Goal: Communication & Community: Answer question/provide support

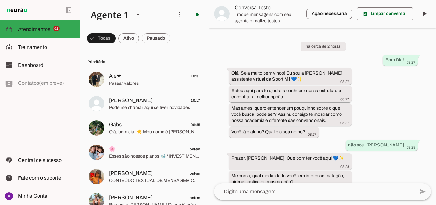
scroll to position [502, 0]
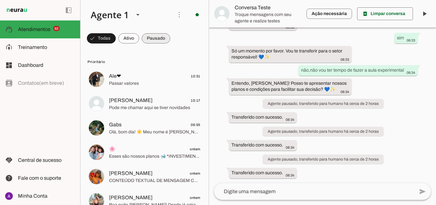
click at [159, 44] on span at bounding box center [156, 38] width 29 height 15
click at [120, 42] on span at bounding box center [122, 38] width 21 height 15
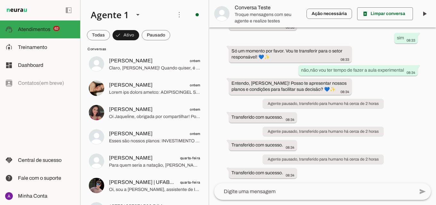
scroll to position [96, 0]
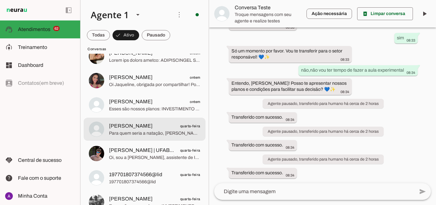
click at [167, 133] on span "Para quem seria a natação, [PERSON_NAME]? Qual a idade e você já nadou antes ou…" at bounding box center [154, 133] width 91 height 6
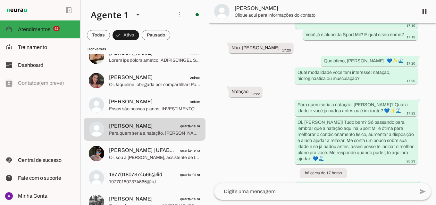
scroll to position [128, 0]
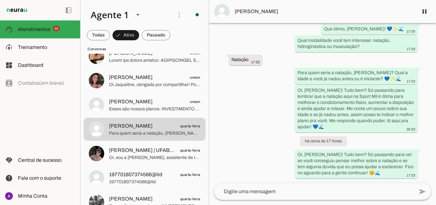
click at [310, 194] on textarea at bounding box center [314, 192] width 200 height 8
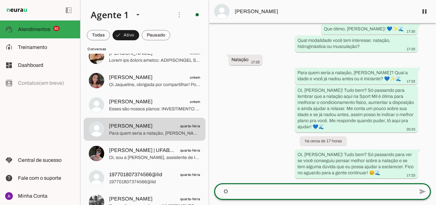
scroll to position [0, 0]
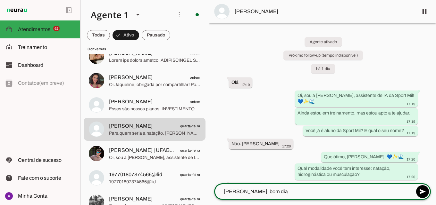
type textarea "[PERSON_NAME], bom dia"
type md-outlined-text-field "[PERSON_NAME], bom dia"
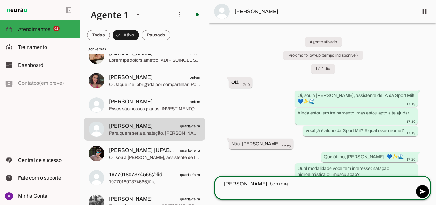
paste textarea "Meu nome é [PERSON_NAME] e sou consultora da equipe Sport Mil. Estou aqui para …"
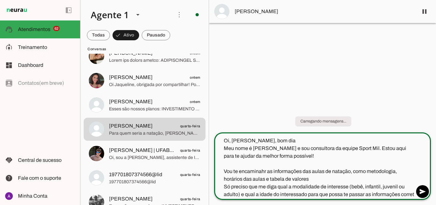
scroll to position [1, 0]
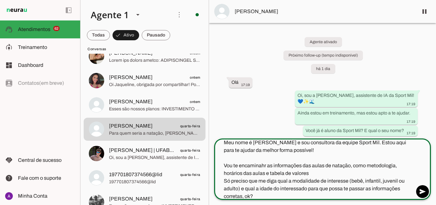
click at [329, 189] on textarea "Oi, [PERSON_NAME], bom dia Meu nome é [PERSON_NAME] e sou consultora da equipe …" at bounding box center [314, 169] width 200 height 62
type textarea "Oi, [PERSON_NAME], bom dia Meu nome é [PERSON_NAME] e sou consultora da equipe …"
type md-outlined-text-field "Oi, [PERSON_NAME], bom dia Meu nome é [PERSON_NAME] e sou consultora da equipe …"
click at [423, 189] on span at bounding box center [422, 191] width 15 height 15
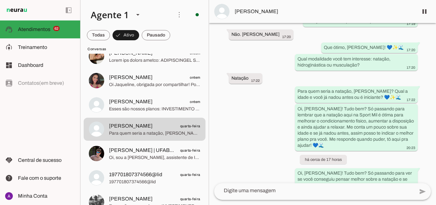
scroll to position [212, 0]
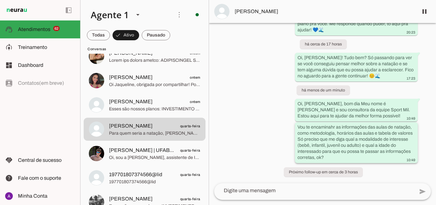
drag, startPoint x: 402, startPoint y: 145, endPoint x: 381, endPoint y: 157, distance: 24.7
click at [381, 157] on div "Vou te encaminahr as informações das aulas de natação, como metodologia, horári…" at bounding box center [356, 143] width 118 height 38
click at [381, 156] on div "Vou te encaminahr as informações das aulas de natação, como metodologia, horári…" at bounding box center [356, 143] width 118 height 38
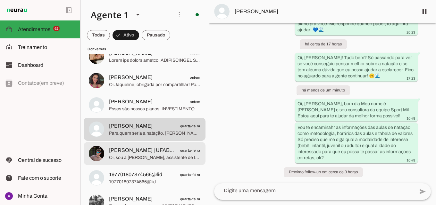
scroll to position [128, 0]
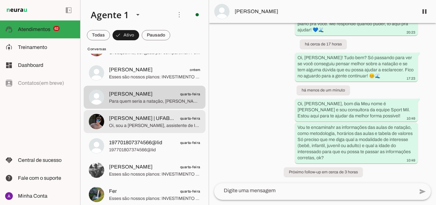
click at [161, 124] on span "Oi, sou a [PERSON_NAME], assistente de IA da Sport Mil! 💙✨🌊 Ainda estou em trei…" at bounding box center [154, 126] width 91 height 6
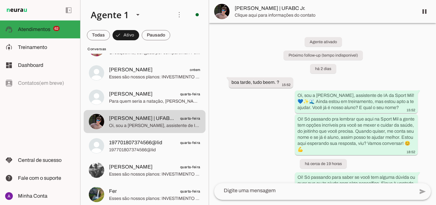
scroll to position [17, 0]
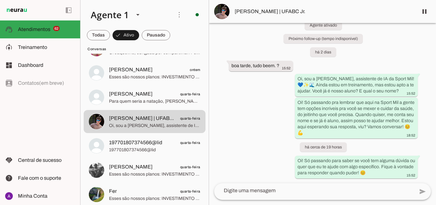
click at [302, 191] on textarea at bounding box center [314, 191] width 200 height 8
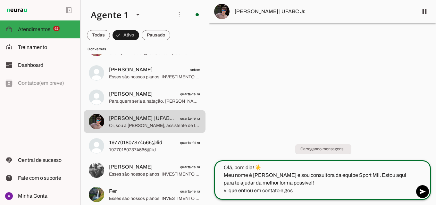
scroll to position [0, 0]
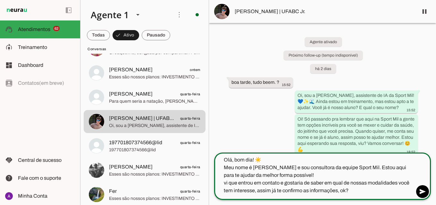
type textarea "Olá, bom dia! ☀️ Meu nome é [PERSON_NAME] e sou consultora da equipe Sport Mil.…"
type md-outlined-text-field "Olá, bom dia! ☀️ Meu nome é [PERSON_NAME] e sou consultora da equipe Sport Mil.…"
drag, startPoint x: 351, startPoint y: 192, endPoint x: 220, endPoint y: 184, distance: 131.6
click at [220, 184] on textarea "Olá, bom dia! ☀️ Meu nome é [PERSON_NAME] e sou consultora da equipe Sport Mil.…" at bounding box center [314, 175] width 200 height 38
paste textarea "Me conta, por favor, em qual das nossas modalidades você tem interesse: 1️⃣ Nat…"
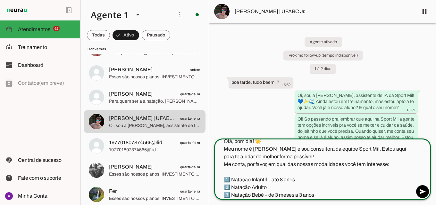
click at [292, 158] on textarea "Olá, bom dia! ☀️ Meu nome é [PERSON_NAME] e sou consultora da equipe Sport Mil.…" at bounding box center [314, 169] width 200 height 62
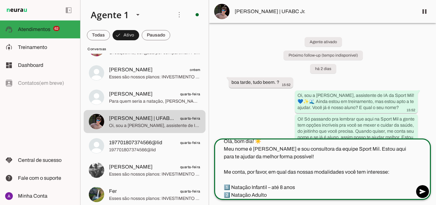
click at [348, 177] on textarea "Olá, bom dia! ☀️ Meu nome é [PERSON_NAME] e sou consultora da equipe Sport Mil.…" at bounding box center [314, 169] width 200 height 62
click at [231, 141] on textarea "Olá, bom dia! ☀️ Meu nome é [PERSON_NAME] e sou consultora da equipe Sport Mil.…" at bounding box center [314, 169] width 200 height 62
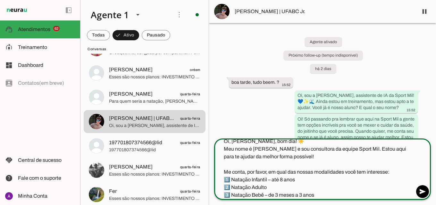
type textarea "Oi, [PERSON_NAME], bom dia! ☀️ Meu nome é [PERSON_NAME] e sou consultora da equ…"
type md-outlined-text-field "Oi, [PERSON_NAME], bom dia! ☀️ Meu nome é [PERSON_NAME] e sou consultora da equ…"
click at [253, 13] on span "[PERSON_NAME] | UFABC Jr." at bounding box center [323, 12] width 178 height 8
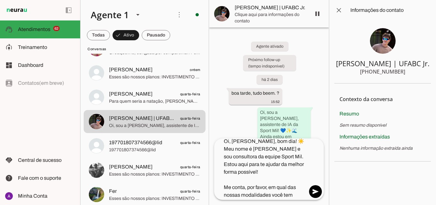
drag, startPoint x: 406, startPoint y: 71, endPoint x: 371, endPoint y: 70, distance: 34.9
click at [371, 70] on section "[PERSON_NAME] | UFABC Jr. [PHONE_NUMBER]" at bounding box center [382, 52] width 96 height 63
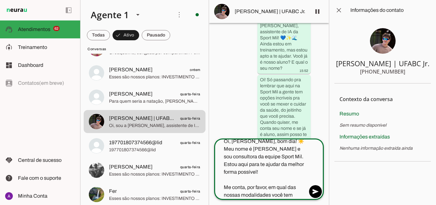
scroll to position [54, 0]
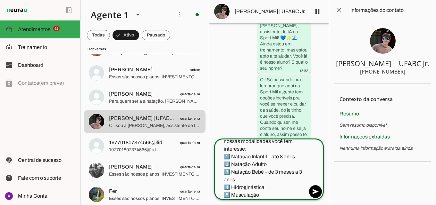
drag, startPoint x: 224, startPoint y: 140, endPoint x: 318, endPoint y: 208, distance: 116.4
click at [318, 205] on html at bounding box center [218, 102] width 436 height 205
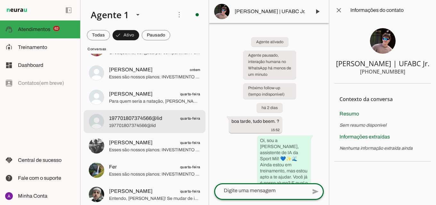
scroll to position [160, 0]
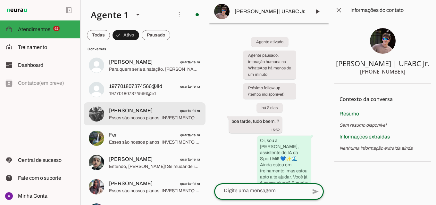
click at [158, 119] on span "Esses são nossos planos: INVESTIMENTO PARA AS AULAS DE NATAÇÃO INFANTIL - até 8…" at bounding box center [154, 118] width 91 height 6
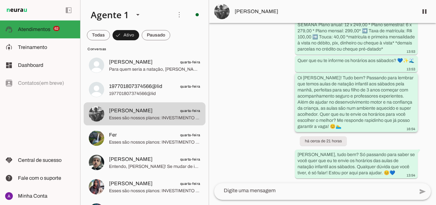
scroll to position [352, 0]
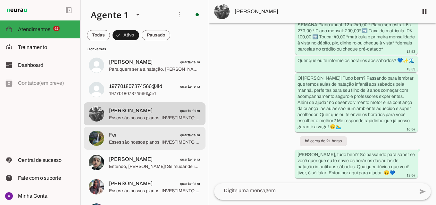
click at [140, 140] on span "Esses são nossos planos: INVESTIMENTO PARA AS AULAS DE HIDROGINÁSTICA 🏊‍♀1x NA …" at bounding box center [154, 142] width 91 height 6
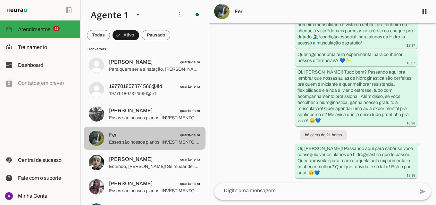
scroll to position [192, 0]
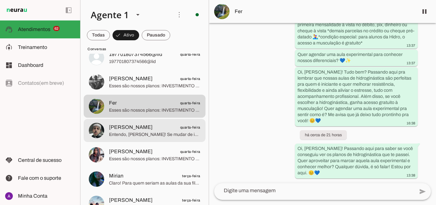
click at [155, 138] on div at bounding box center [154, 131] width 91 height 16
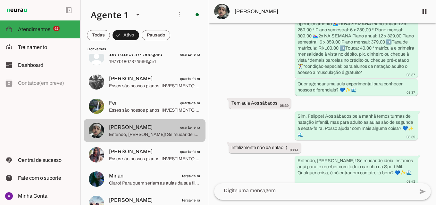
scroll to position [224, 0]
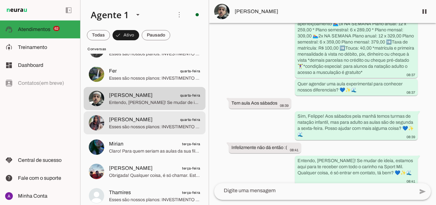
drag, startPoint x: 165, startPoint y: 125, endPoint x: 166, endPoint y: 132, distance: 7.2
click at [165, 126] on span "Esses são nossos planos: INVESTIMENTO PARA AS AULAS DE NATAÇÃO ADULTO Para inic…" at bounding box center [154, 127] width 91 height 6
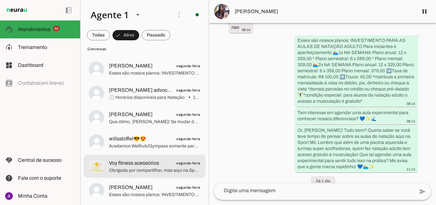
scroll to position [481, 0]
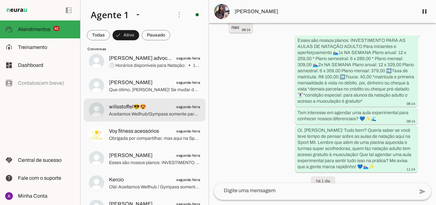
click at [155, 114] on span "Aceitamos Wellhub/Gympass somente para musculação a partir do plano Silver. Se …" at bounding box center [154, 114] width 91 height 6
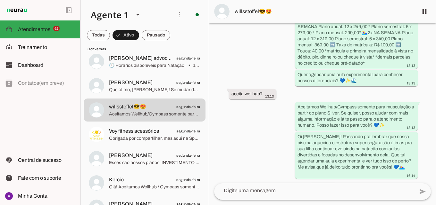
scroll to position [435, 0]
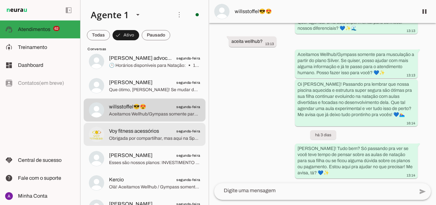
click at [183, 140] on span "Obrigada por compartilhar, mas aqui na Sport Mil nosso foco é em planos de nata…" at bounding box center [154, 139] width 91 height 6
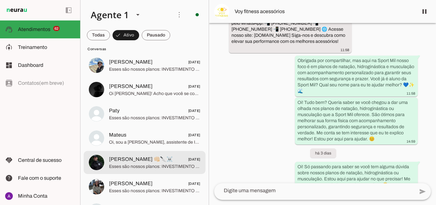
scroll to position [801, 0]
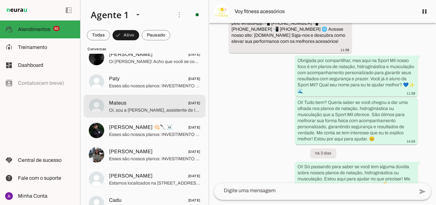
click at [160, 117] on md-item "Mateus [DATE] [PERSON_NAME], sou a [PERSON_NAME], assistente de IA da Sport Mil…" at bounding box center [145, 106] width 122 height 23
